Goal: Navigation & Orientation: Find specific page/section

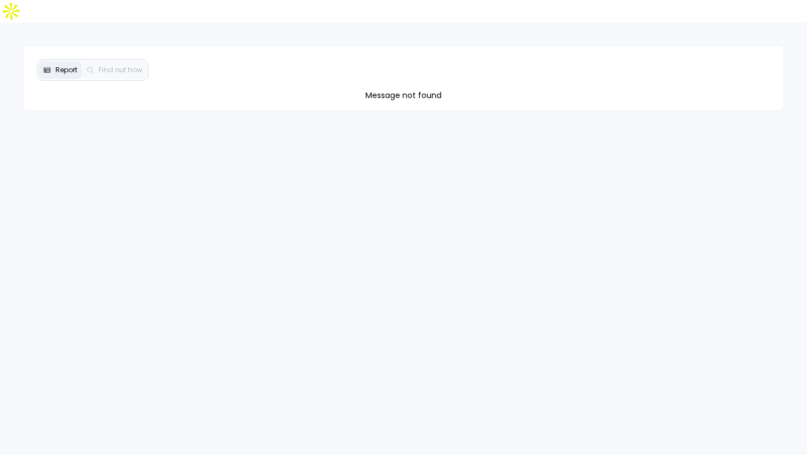
click at [61, 66] on span "Report" at bounding box center [66, 70] width 22 height 9
click at [20, 70] on link "Data Hub" at bounding box center [21, 85] width 29 height 31
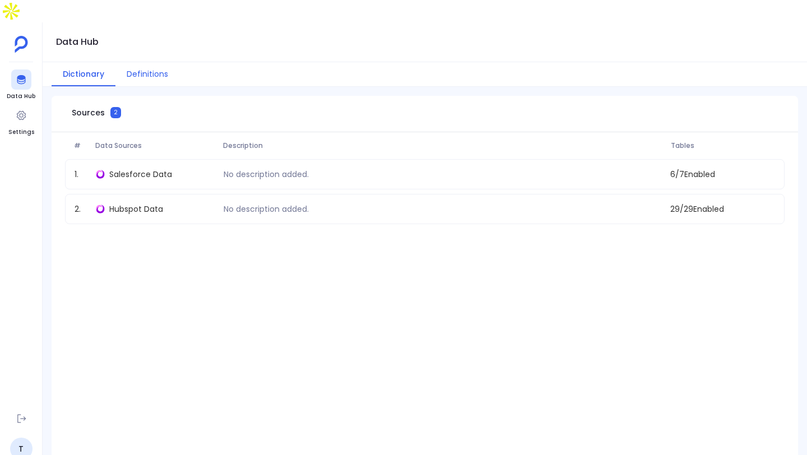
click at [156, 62] on button "Definitions" at bounding box center [147, 74] width 64 height 24
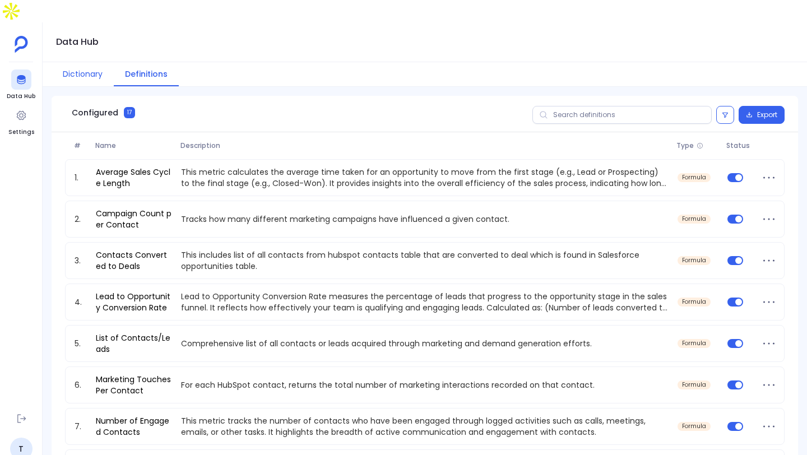
click at [86, 62] on button "Dictionary" at bounding box center [83, 74] width 62 height 24
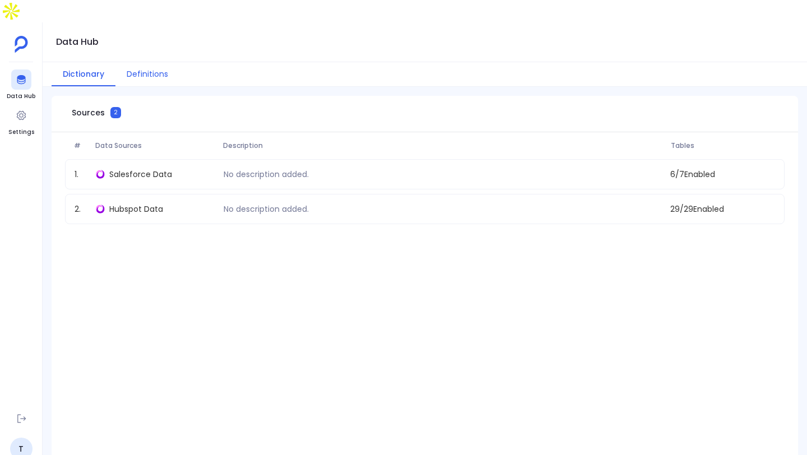
click at [138, 62] on button "Definitions" at bounding box center [147, 74] width 64 height 24
